Goal: Find specific page/section: Find specific page/section

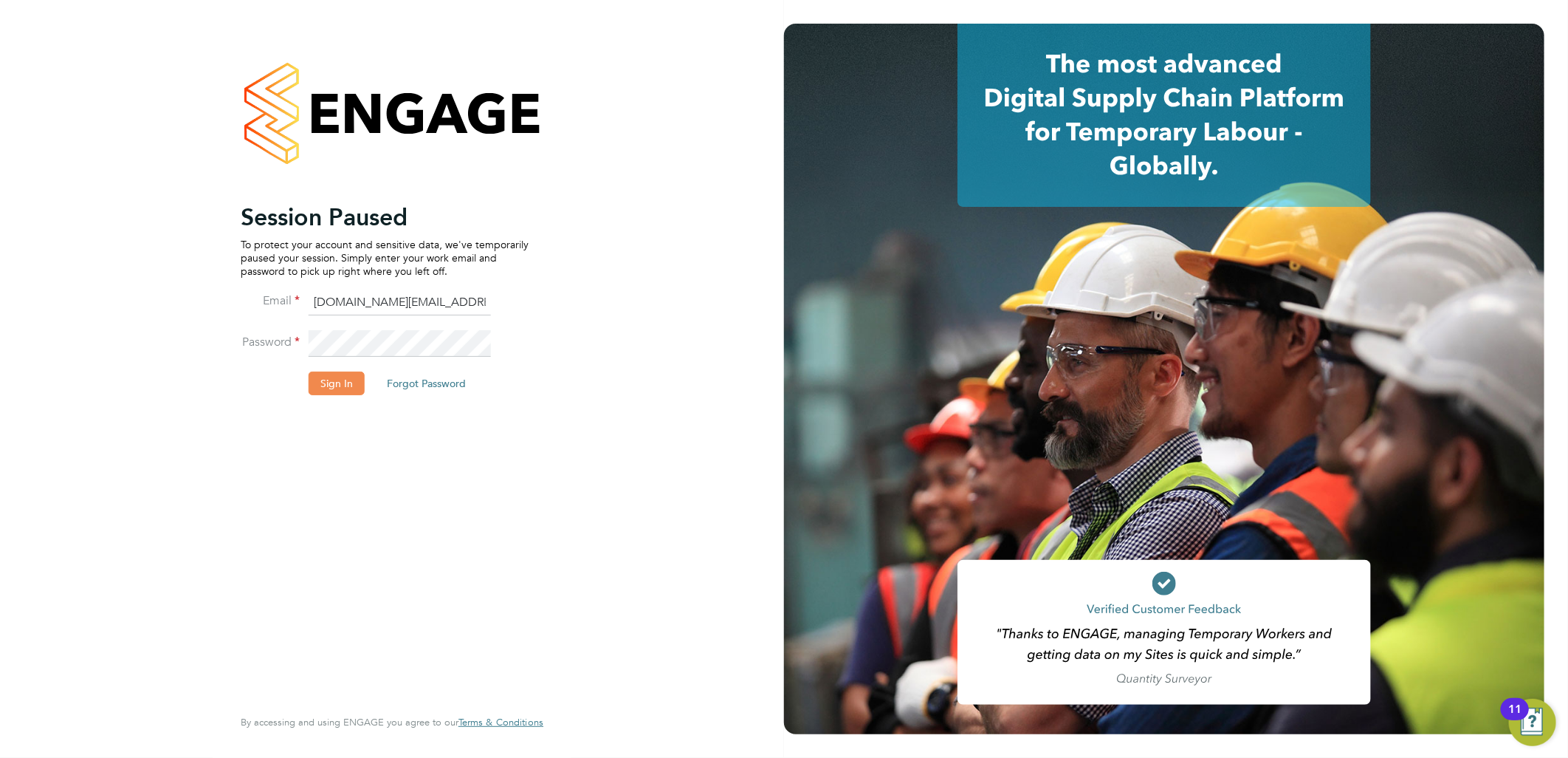
click at [357, 372] on button "Sign In" at bounding box center [336, 384] width 56 height 24
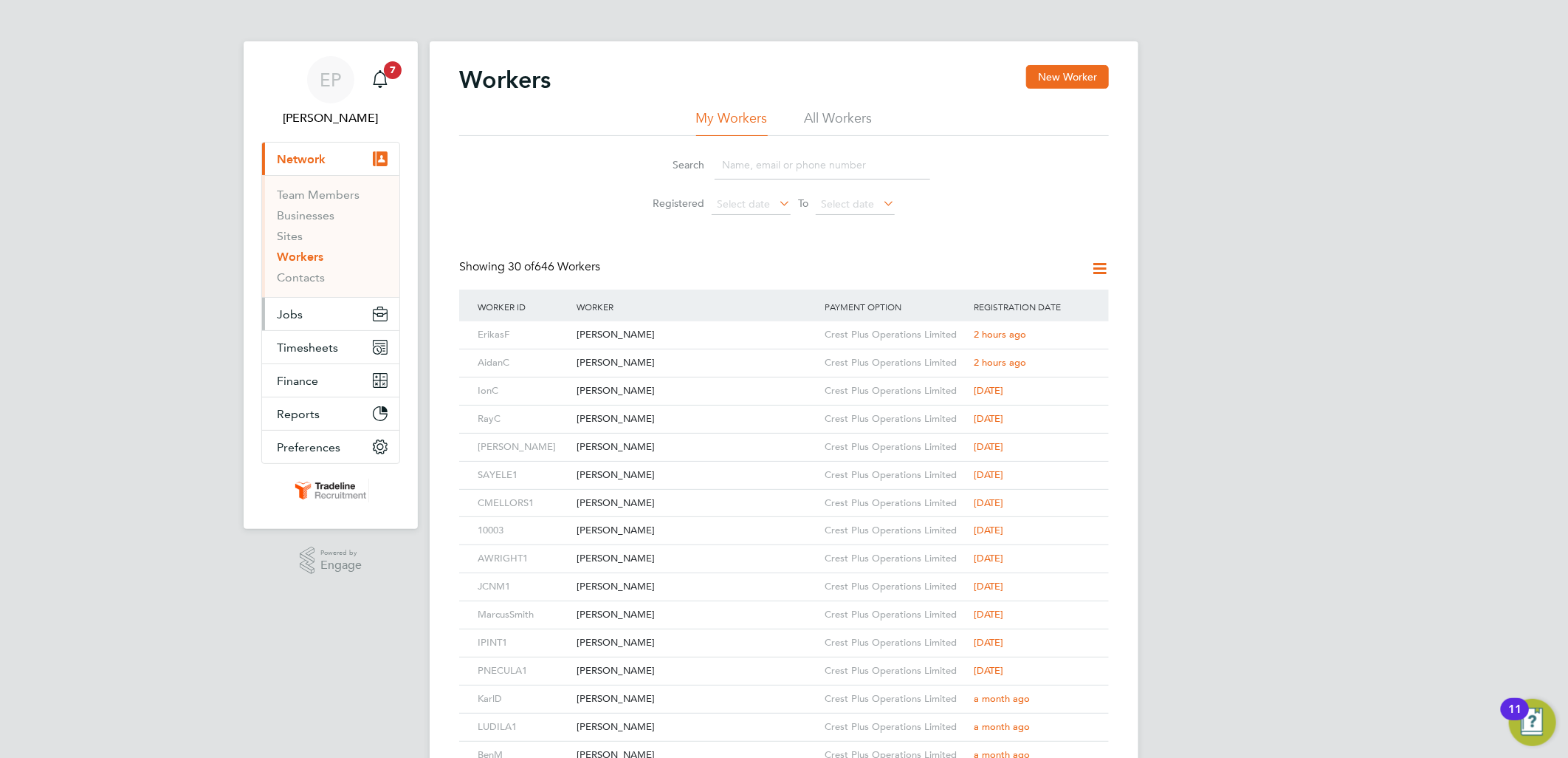
click at [321, 314] on button "Jobs" at bounding box center [330, 314] width 138 height 32
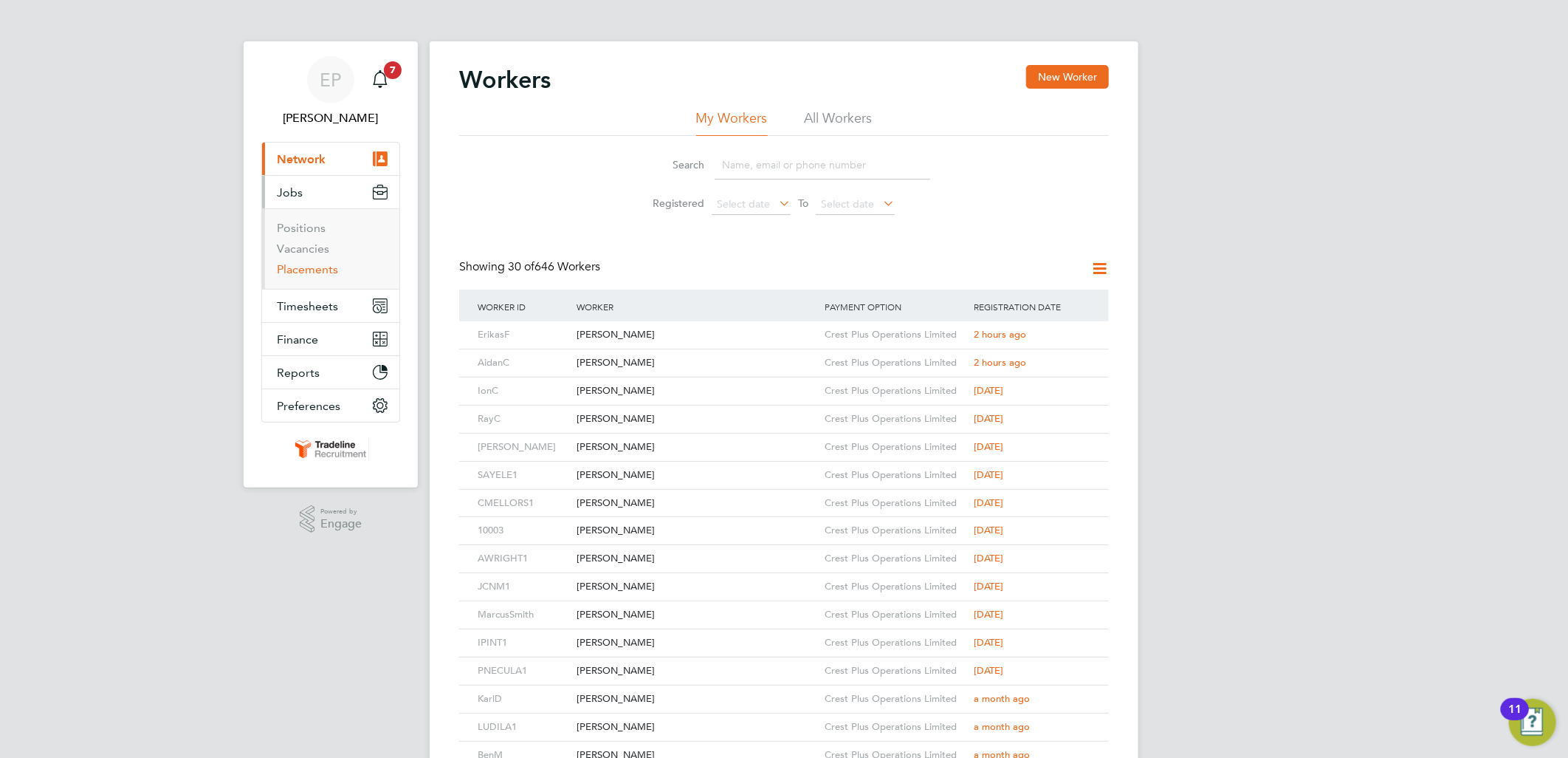
click at [308, 274] on link "Placements" at bounding box center [308, 269] width 62 height 14
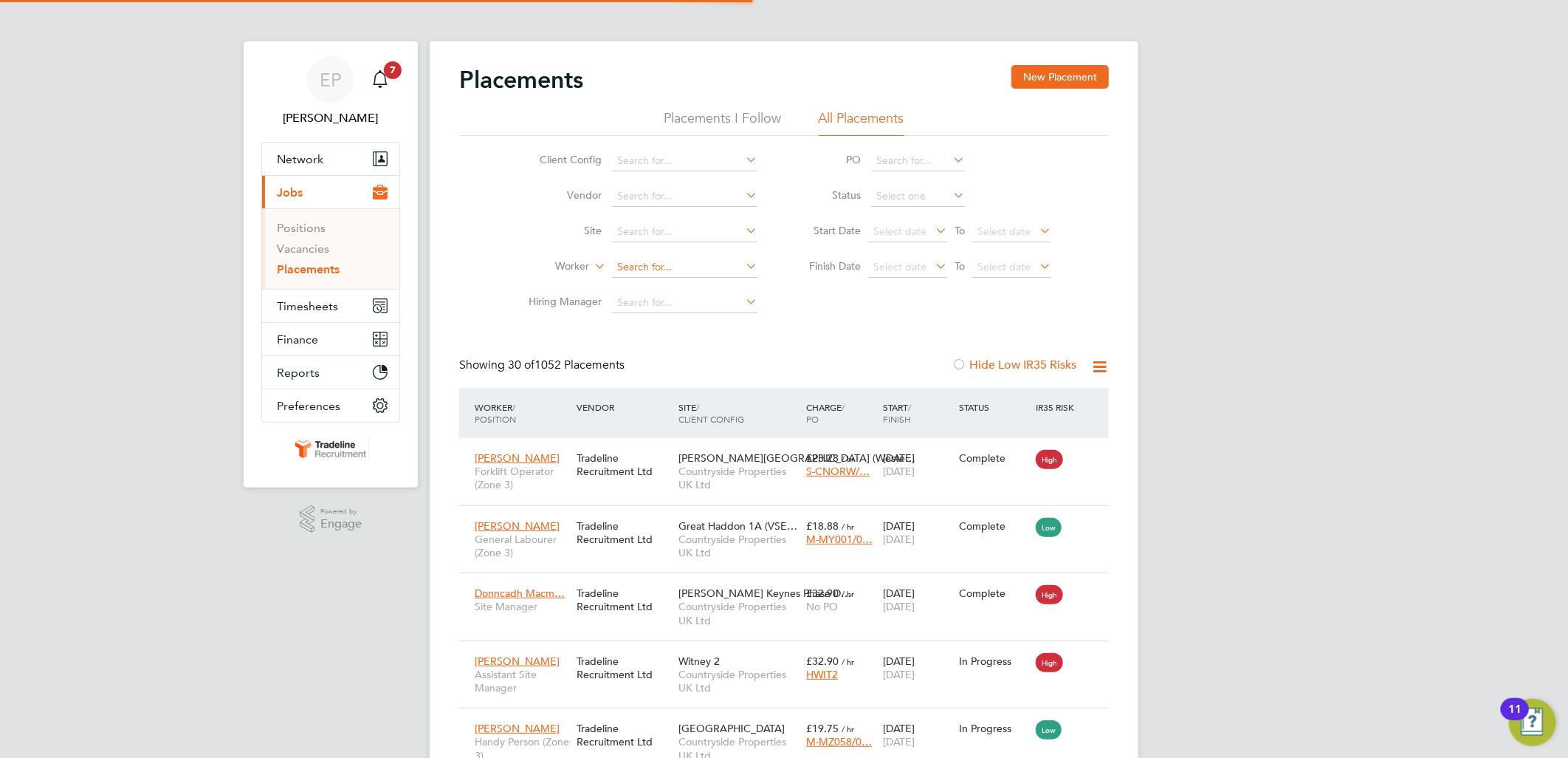
click at [654, 264] on input at bounding box center [685, 267] width 145 height 20
click at [707, 284] on li "[PERSON_NAME]" at bounding box center [707, 288] width 191 height 20
type input "[PERSON_NAME]"
